Goal: Task Accomplishment & Management: Use online tool/utility

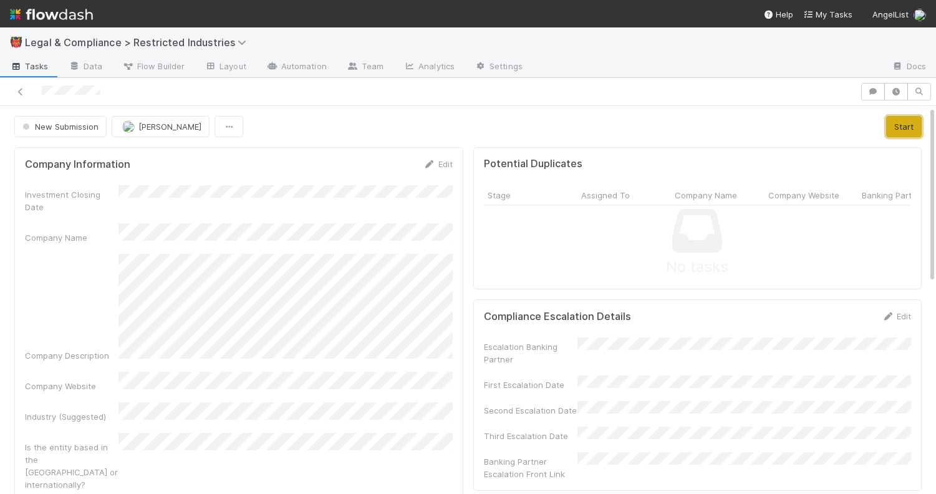
click at [904, 126] on button "Start" at bounding box center [904, 126] width 36 height 21
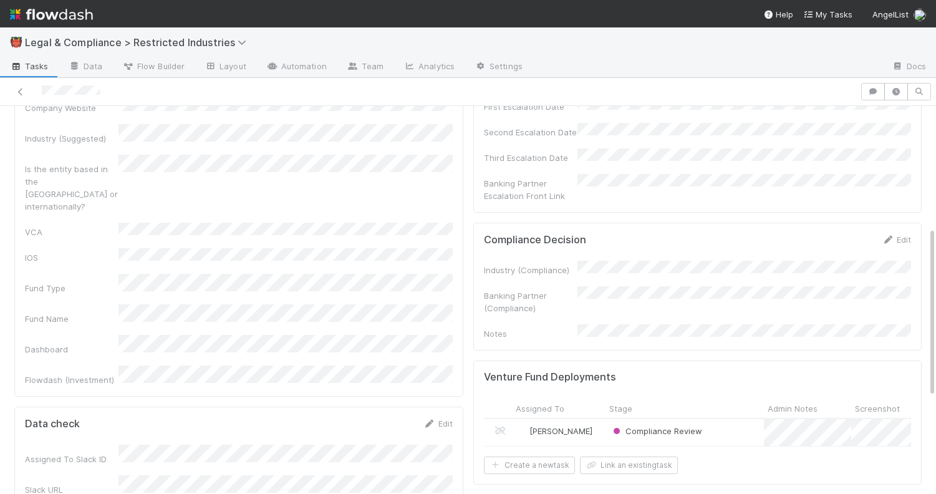
scroll to position [279, 0]
click at [899, 234] on link "Edit" at bounding box center [895, 239] width 29 height 10
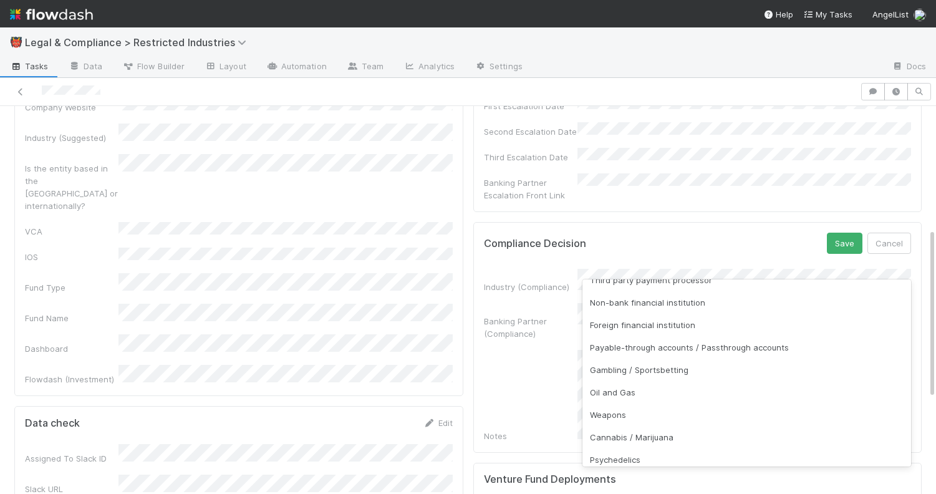
scroll to position [194, 0]
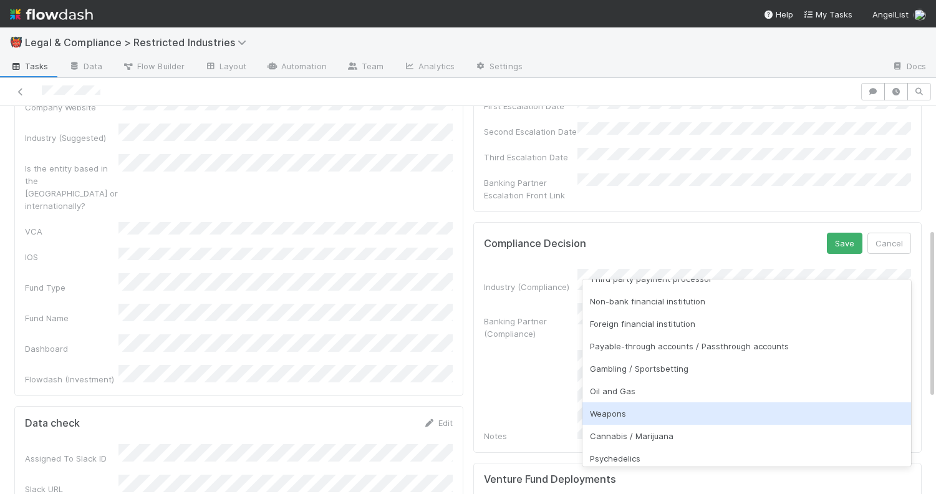
click at [660, 415] on div "Weapons" at bounding box center [746, 413] width 329 height 22
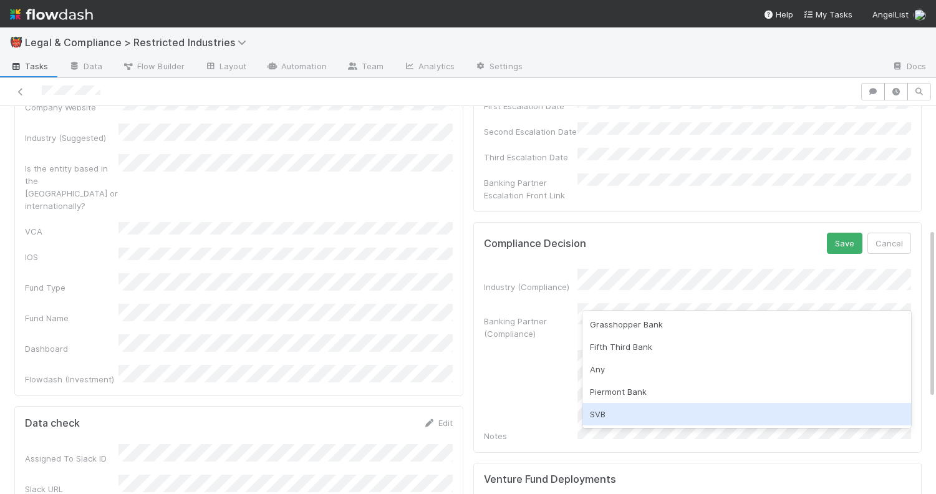
click at [658, 406] on div "SVB" at bounding box center [746, 414] width 329 height 22
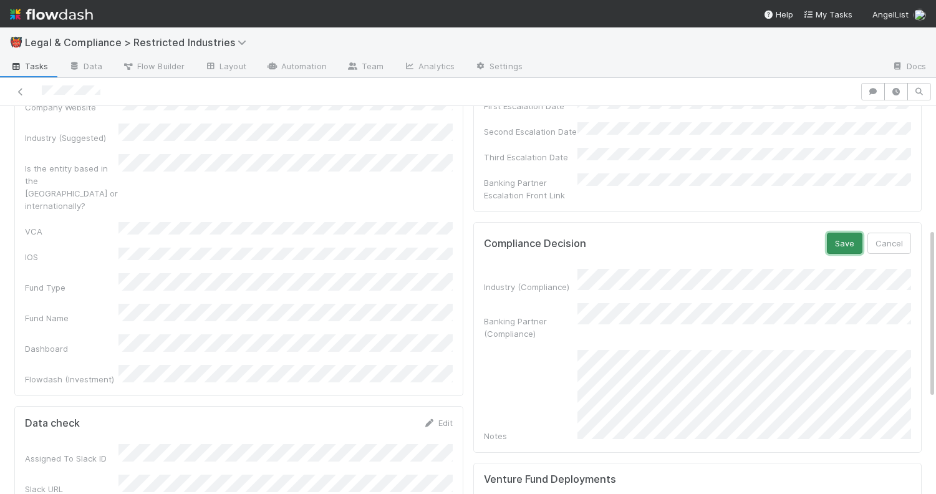
click at [850, 233] on button "Save" at bounding box center [845, 243] width 36 height 21
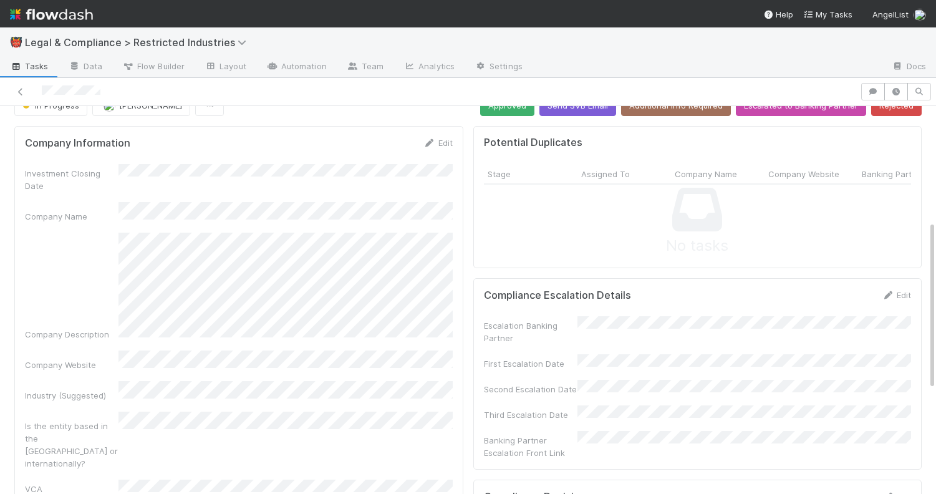
scroll to position [0, 0]
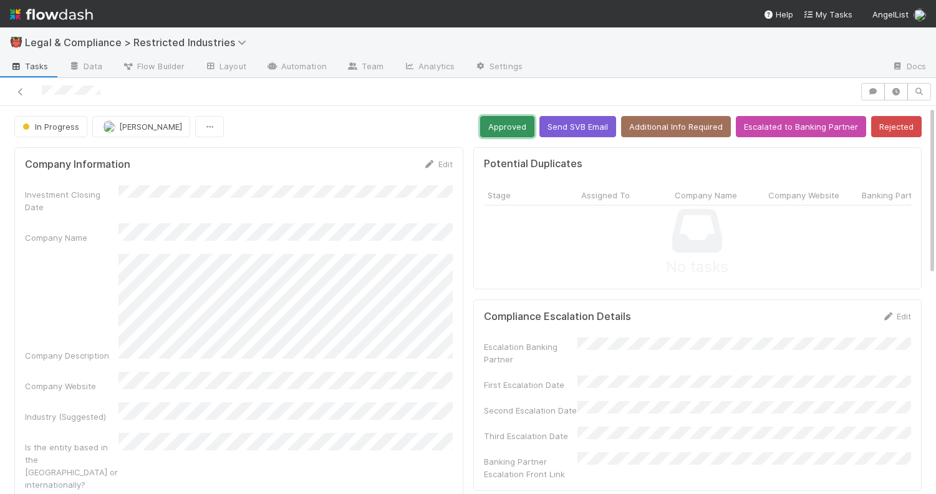
click at [511, 117] on button "Approved" at bounding box center [507, 126] width 54 height 21
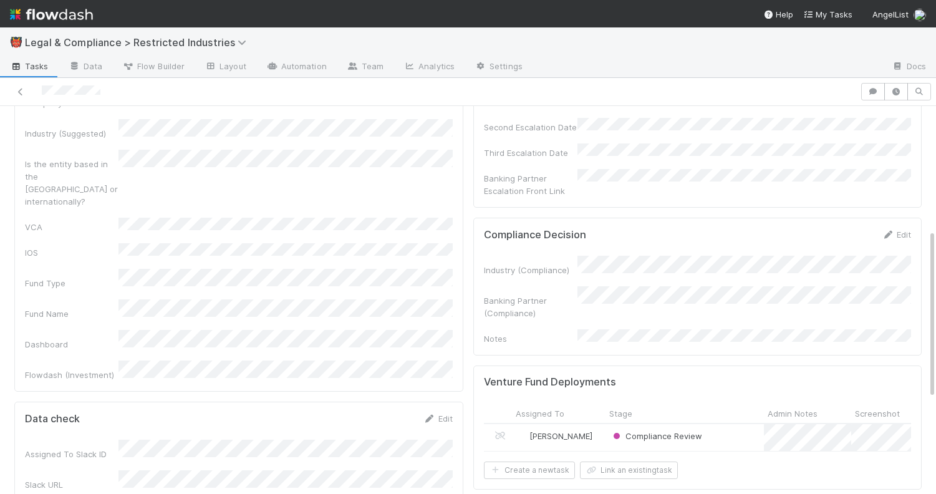
scroll to position [285, 0]
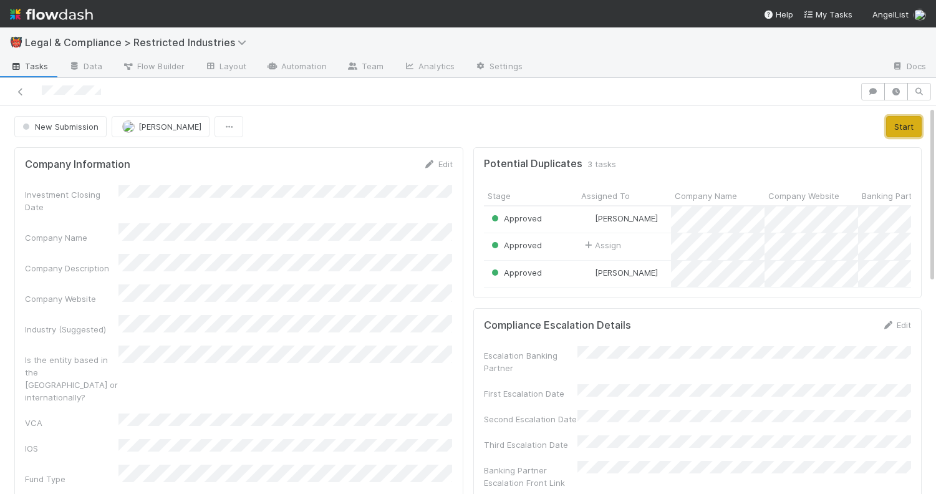
click at [914, 130] on button "Start" at bounding box center [904, 126] width 36 height 21
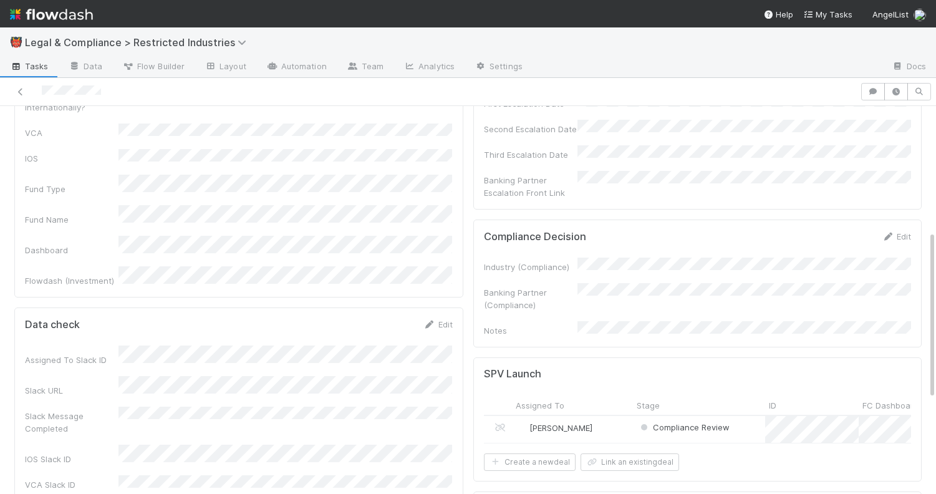
scroll to position [285, 0]
click at [896, 236] on link "Edit" at bounding box center [895, 241] width 29 height 10
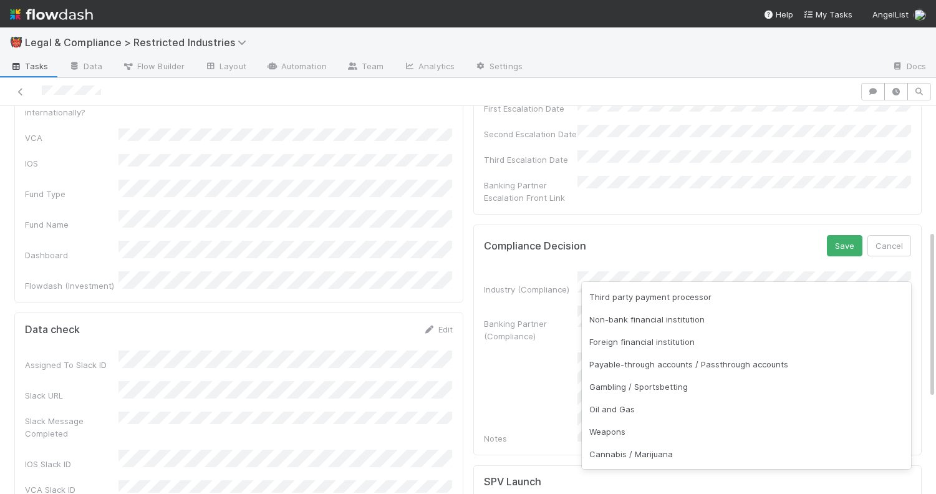
scroll to position [177, 0]
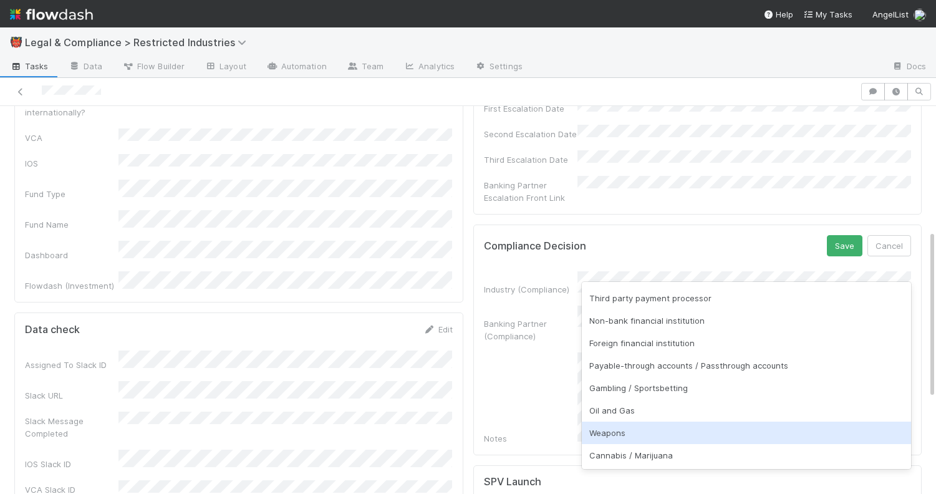
click at [678, 432] on div "Weapons" at bounding box center [746, 432] width 329 height 22
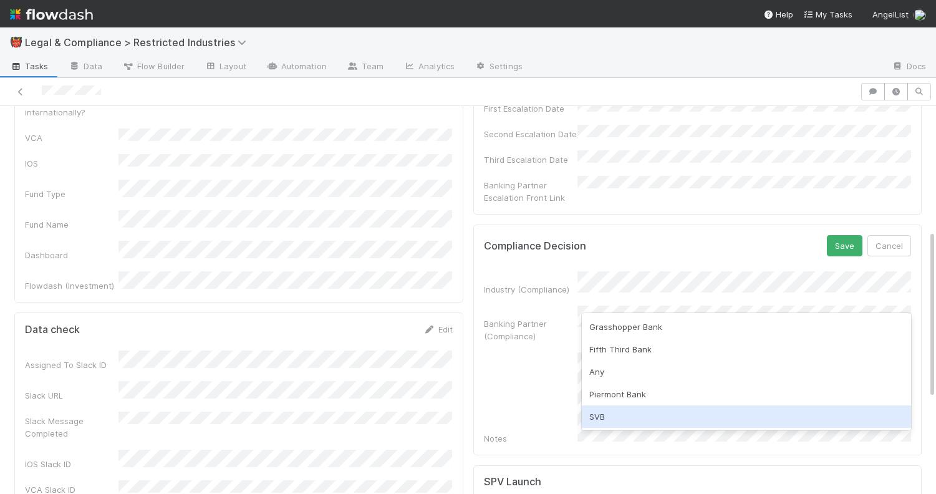
click at [679, 421] on div "SVB" at bounding box center [746, 416] width 329 height 22
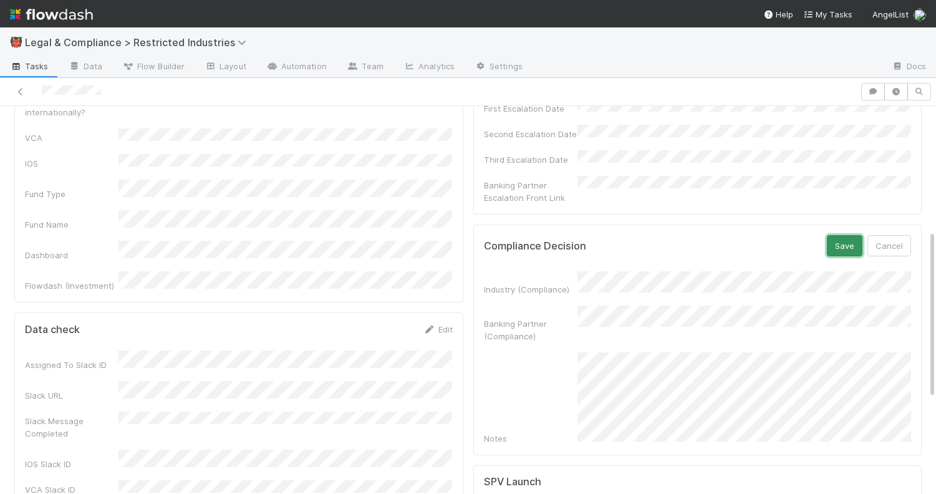
click at [840, 235] on button "Save" at bounding box center [845, 245] width 36 height 21
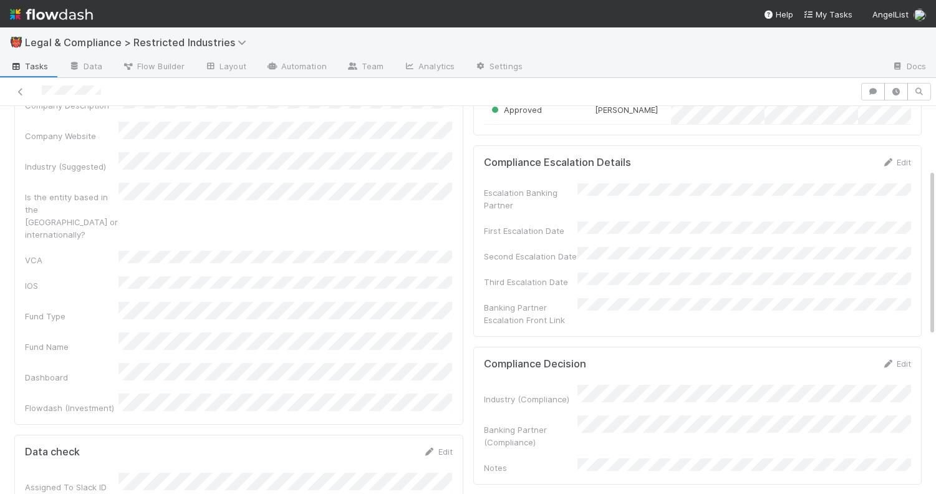
scroll to position [0, 0]
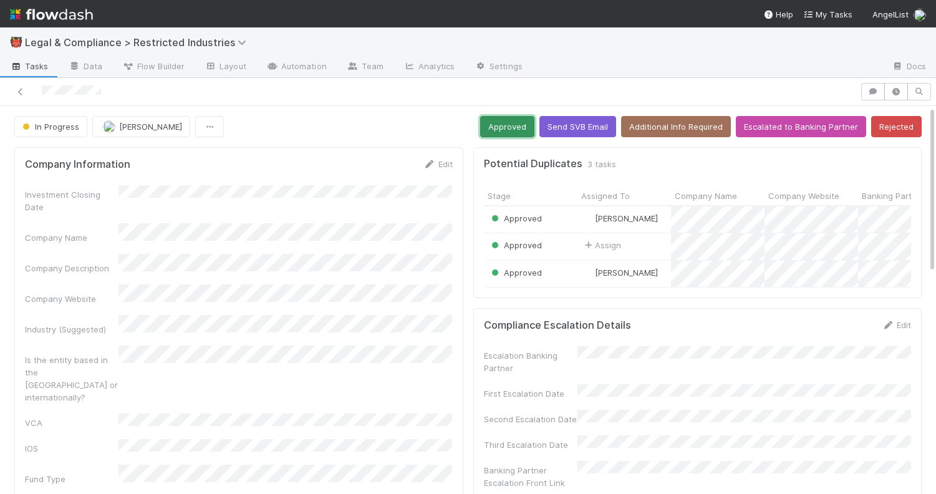
click at [504, 130] on button "Approved" at bounding box center [507, 126] width 54 height 21
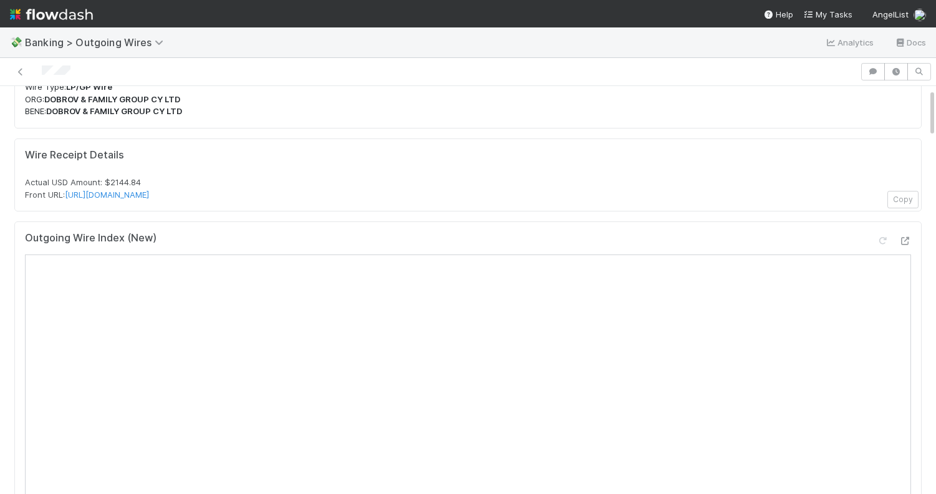
scroll to position [94, 0]
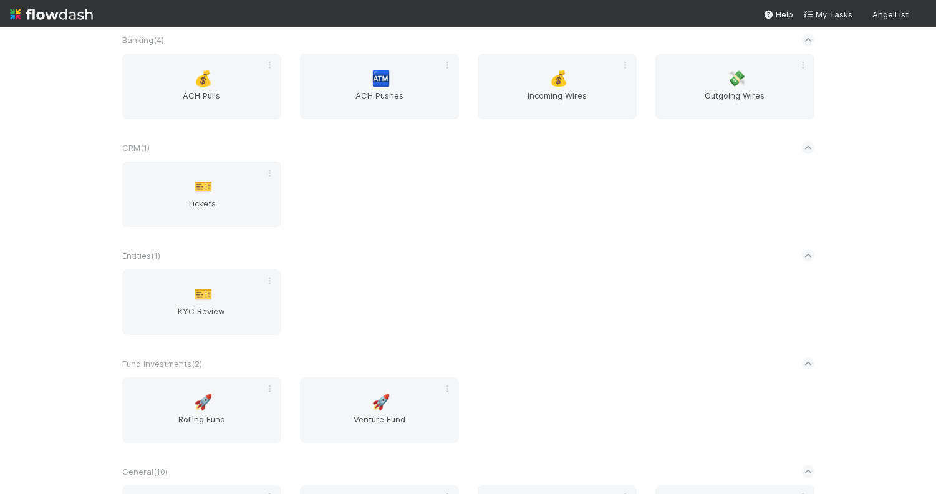
scroll to position [284, 0]
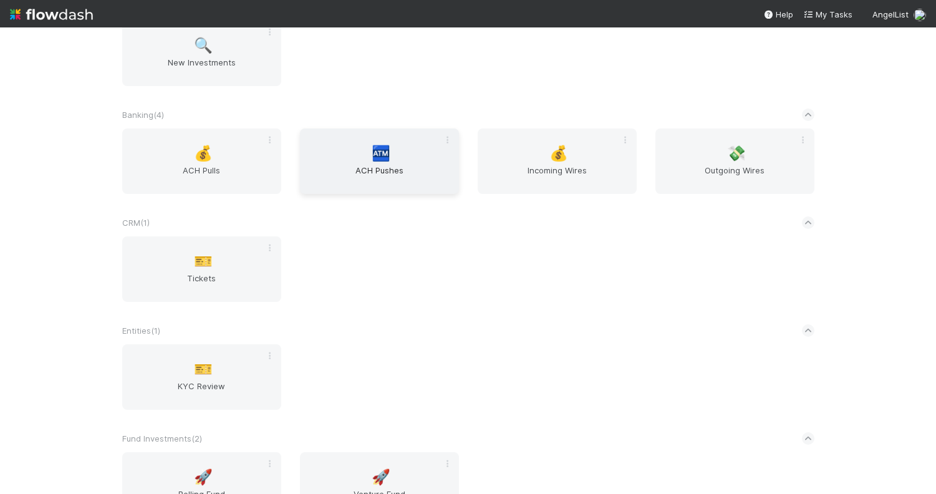
click at [380, 158] on span "🏧" at bounding box center [381, 153] width 19 height 16
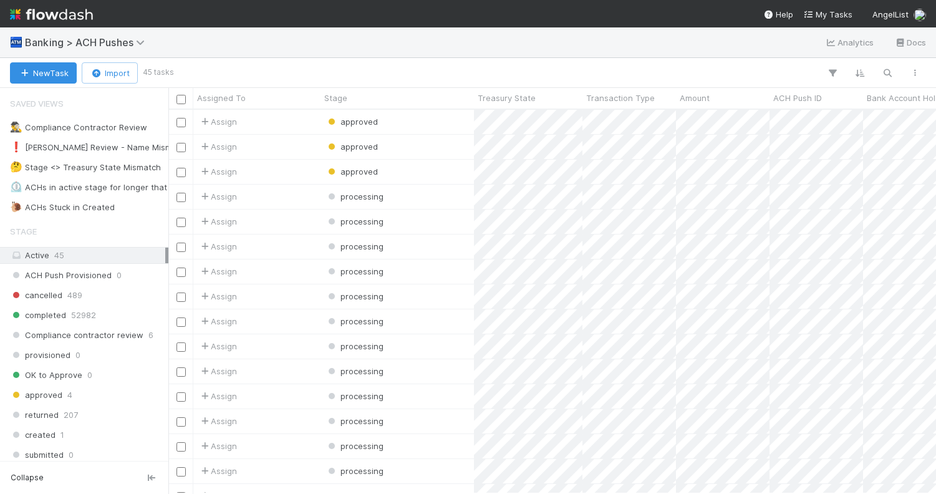
scroll to position [383, 767]
click at [888, 72] on icon "button" at bounding box center [887, 72] width 12 height 11
type input "94401"
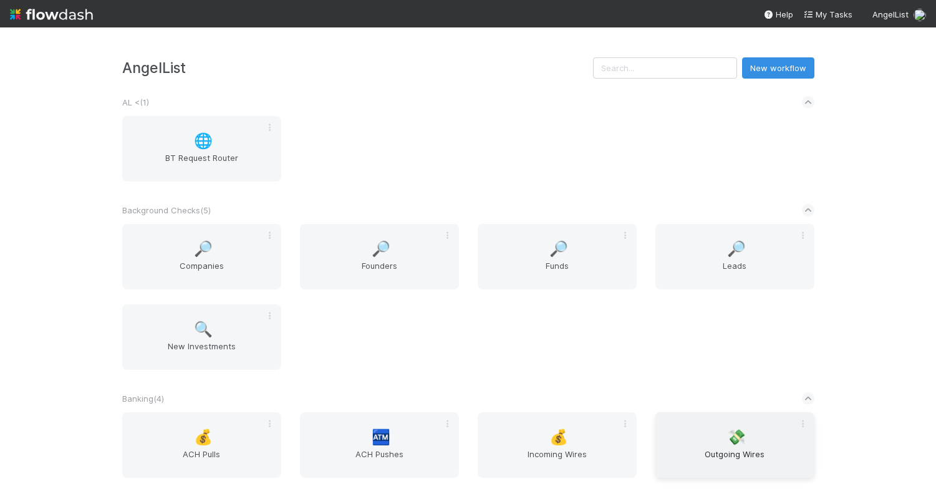
click at [679, 444] on div "💸 Outgoing Wires" at bounding box center [734, 444] width 159 height 65
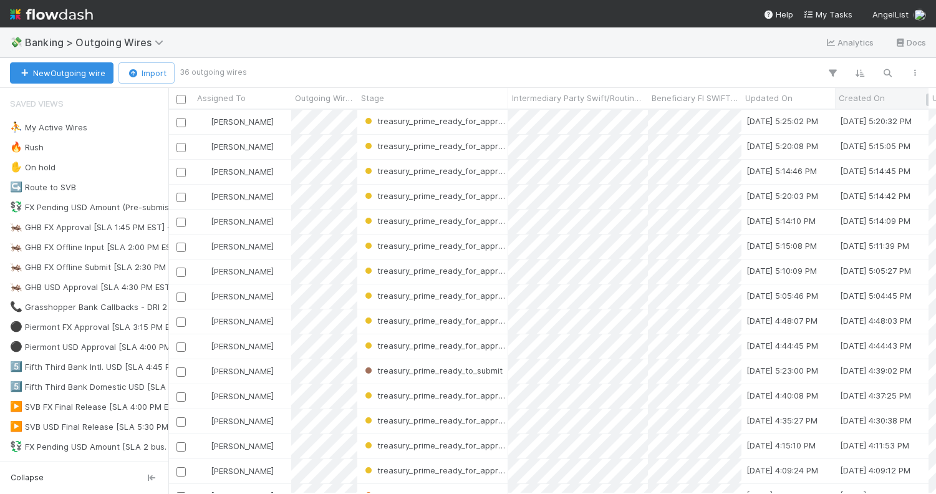
scroll to position [383, 767]
click at [880, 65] on button "button" at bounding box center [887, 73] width 22 height 16
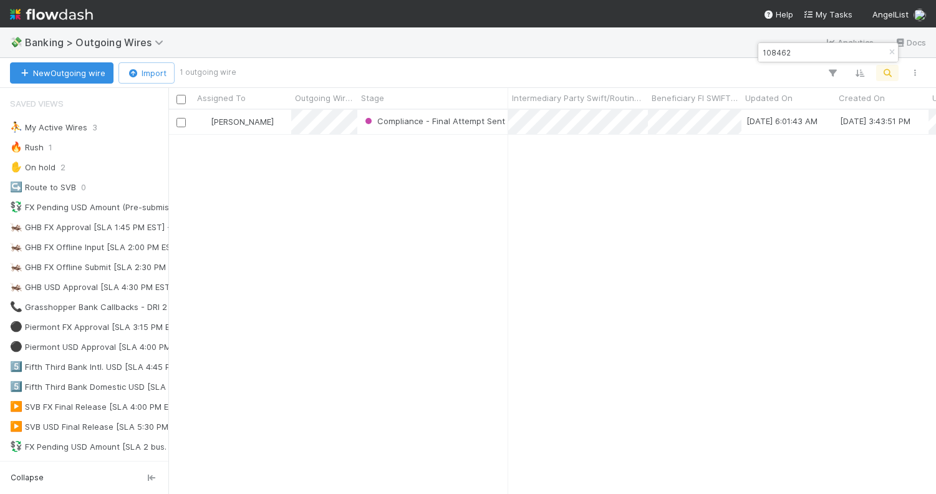
type input "108462"
